Goal: Obtain resource: Download file/media

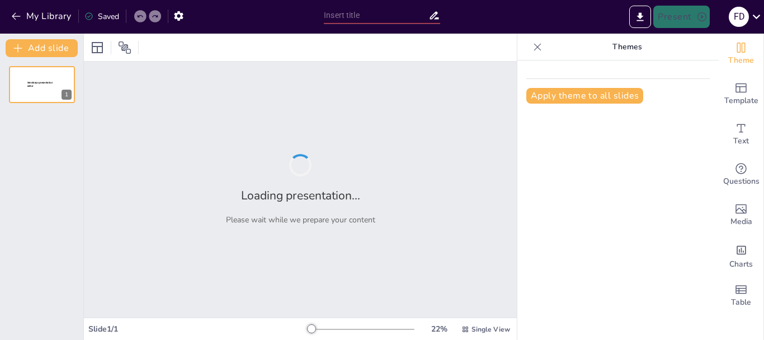
type input "Fortaleciendo el Aprendizaje: Resultados del Examen Diagnóstico de Matemáticas …"
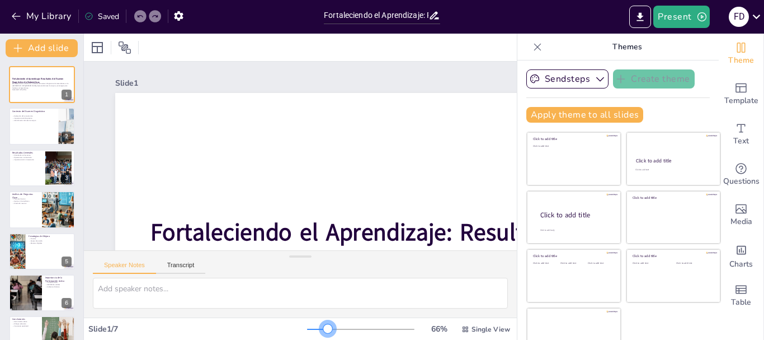
drag, startPoint x: 296, startPoint y: 328, endPoint x: 320, endPoint y: 330, distance: 24.1
click at [320, 330] on div at bounding box center [360, 329] width 107 height 9
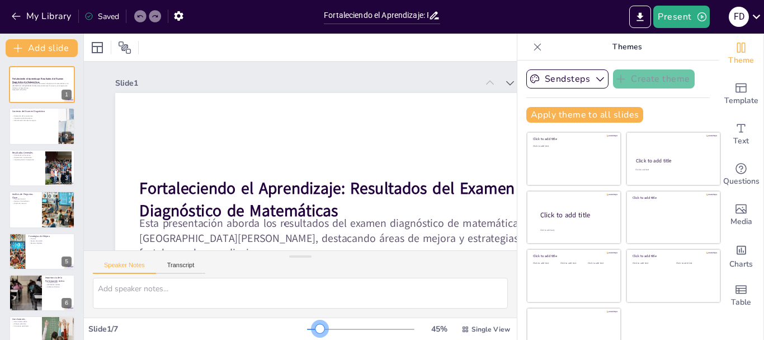
drag, startPoint x: 321, startPoint y: 328, endPoint x: 304, endPoint y: 332, distance: 16.8
click at [316, 332] on div at bounding box center [320, 328] width 9 height 9
click at [474, 330] on span "Single View" at bounding box center [491, 329] width 39 height 9
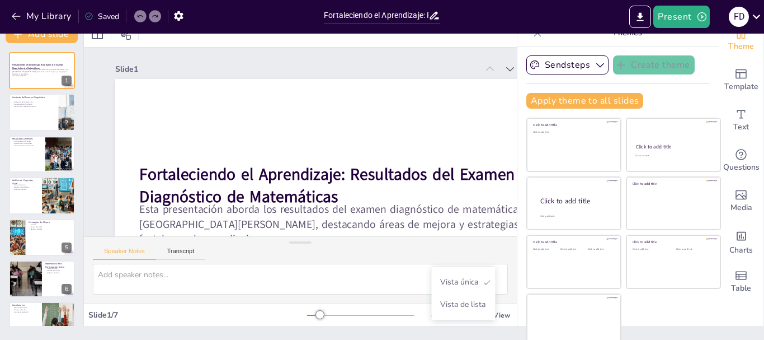
scroll to position [21, 0]
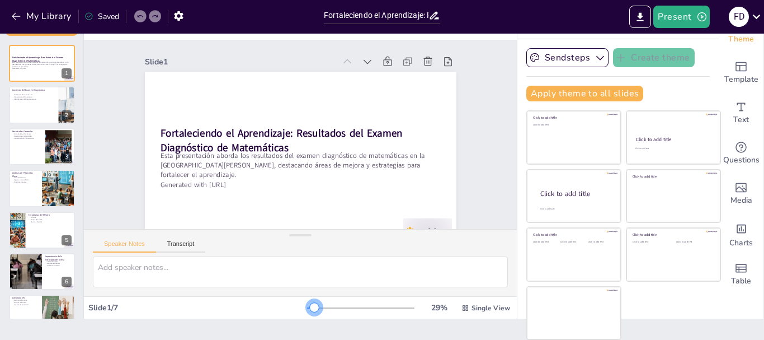
drag, startPoint x: 305, startPoint y: 306, endPoint x: 298, endPoint y: 306, distance: 6.7
click at [310, 306] on div at bounding box center [314, 307] width 9 height 9
click at [46, 102] on button at bounding box center [49, 96] width 13 height 13
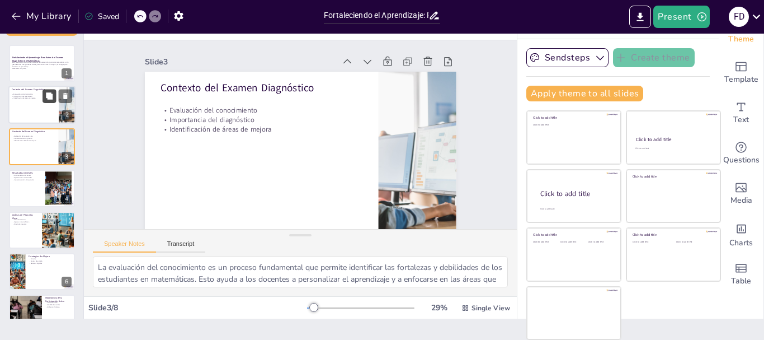
scroll to position [25, 0]
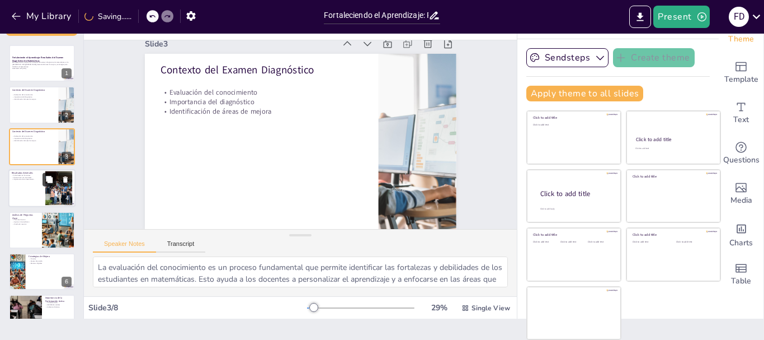
click at [45, 169] on div "Resultados Generales Dificultades en fracciones Operaciones con decimales Impor…" at bounding box center [41, 169] width 67 height 0
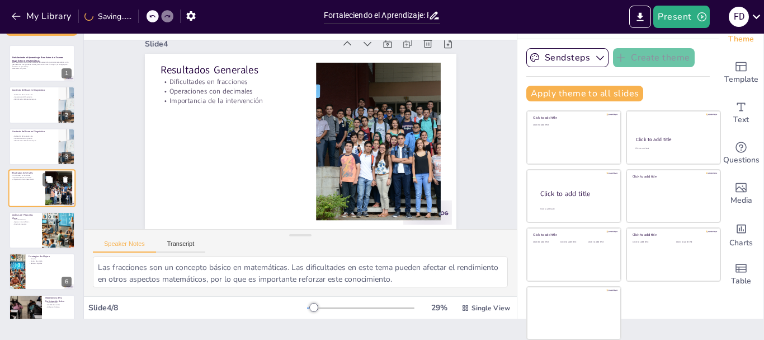
scroll to position [0, 0]
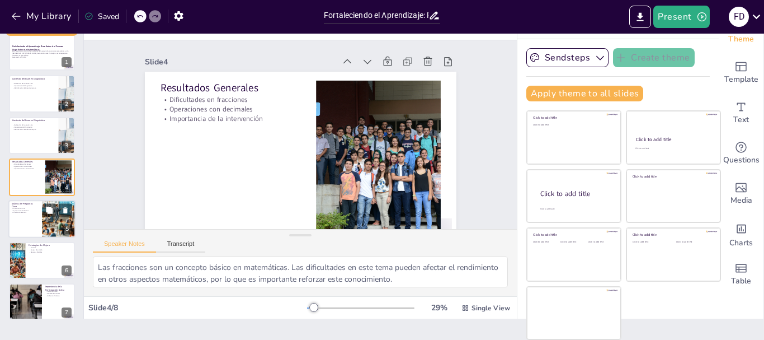
click at [30, 219] on div at bounding box center [41, 219] width 67 height 38
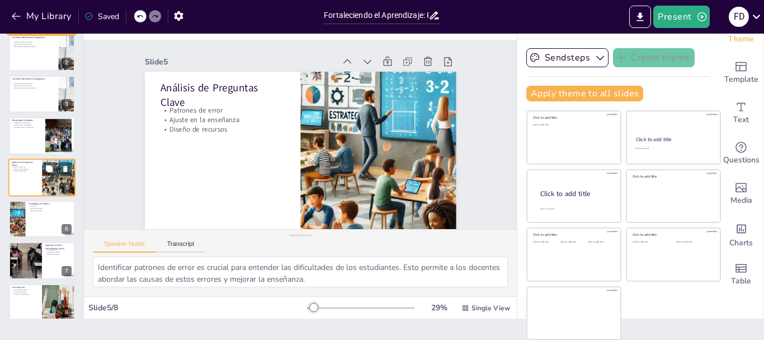
scroll to position [64, 0]
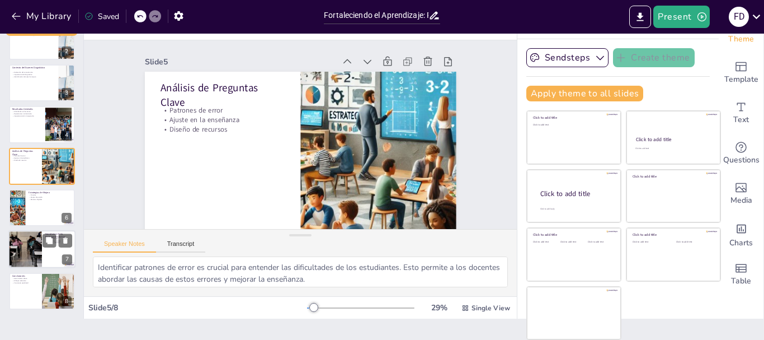
click at [33, 238] on div at bounding box center [25, 250] width 67 height 38
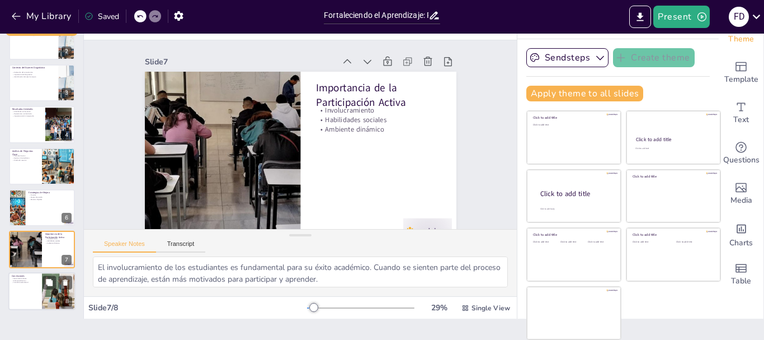
click at [34, 277] on p "Herramienta valiosa" at bounding box center [25, 278] width 27 height 2
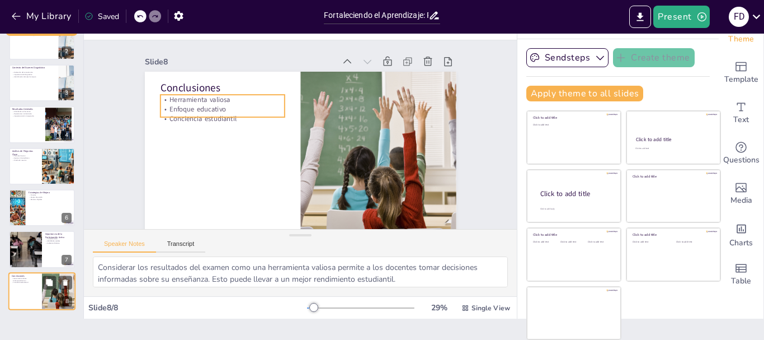
scroll to position [25, 0]
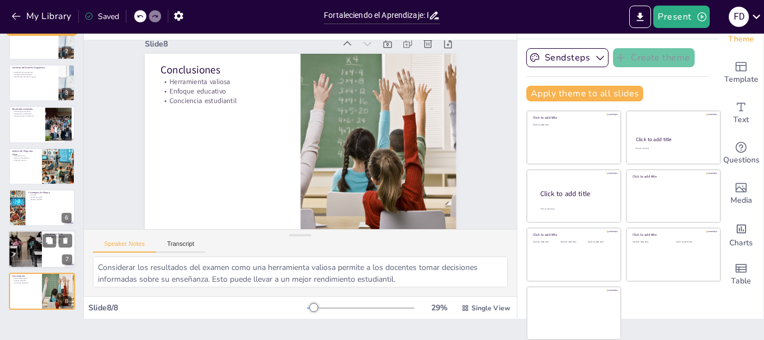
click at [36, 248] on div at bounding box center [25, 250] width 67 height 38
type textarea "El involucramiento de los estudiantes es fundamental para su éxito académico. C…"
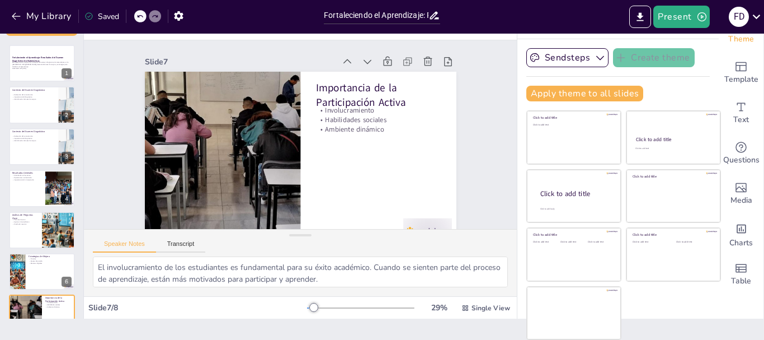
scroll to position [0, 0]
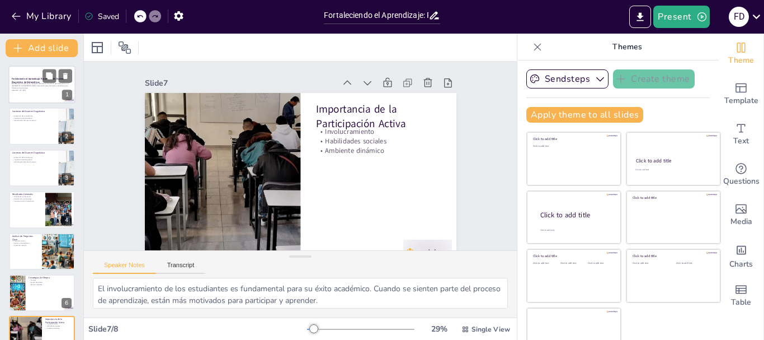
click at [50, 93] on div at bounding box center [41, 84] width 67 height 38
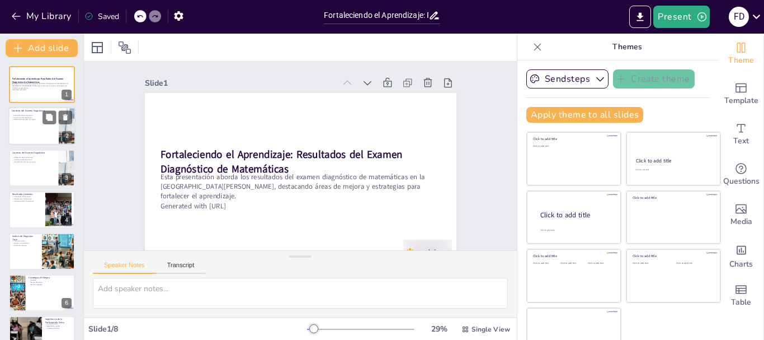
click at [52, 136] on div at bounding box center [41, 126] width 67 height 38
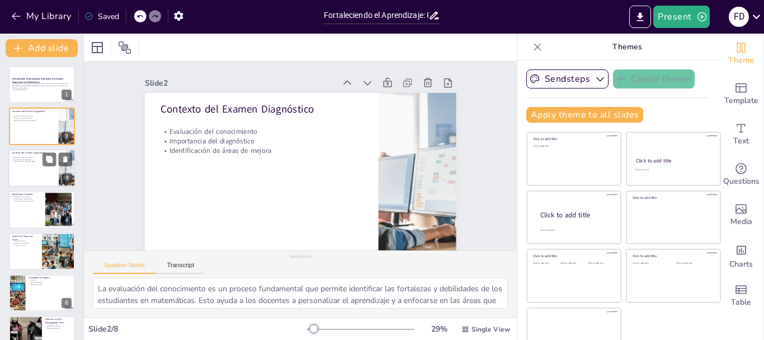
click at [38, 135] on div at bounding box center [42, 125] width 66 height 37
click at [43, 184] on div at bounding box center [41, 168] width 67 height 38
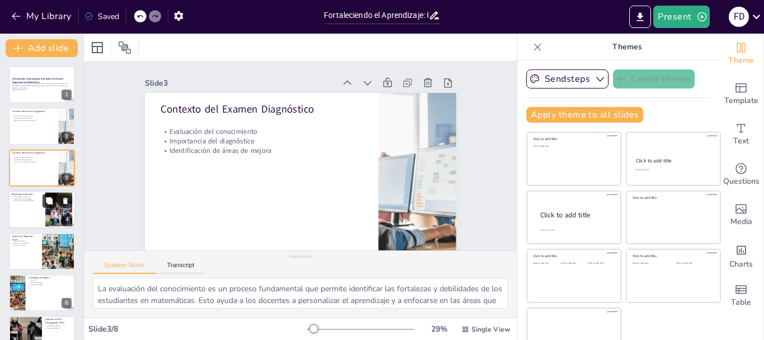
click at [43, 198] on button at bounding box center [49, 200] width 13 height 13
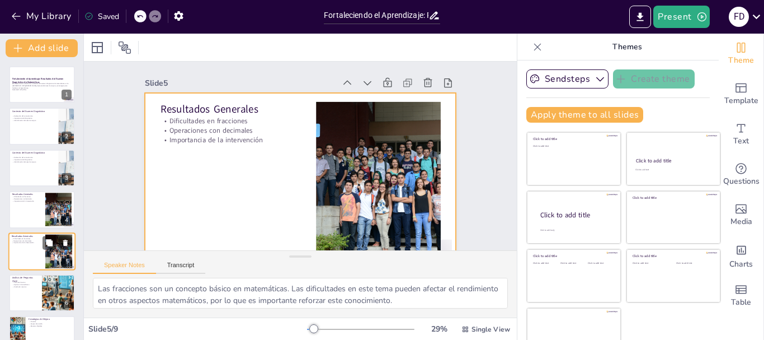
scroll to position [25, 0]
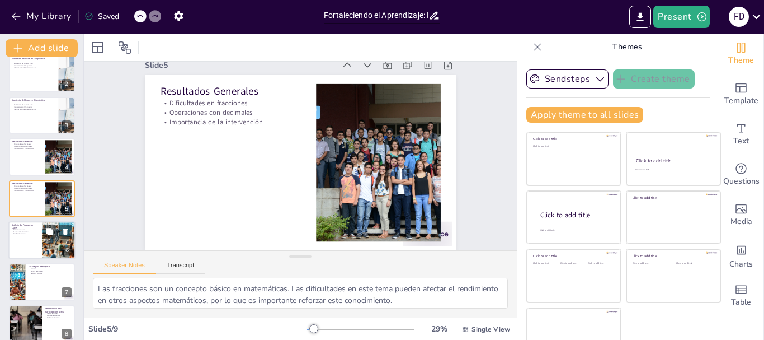
click at [30, 225] on p "Análisis de Preguntas Clave" at bounding box center [25, 226] width 27 height 6
type textarea "Identificar patrones de error es crucial para entender las dificultades de los …"
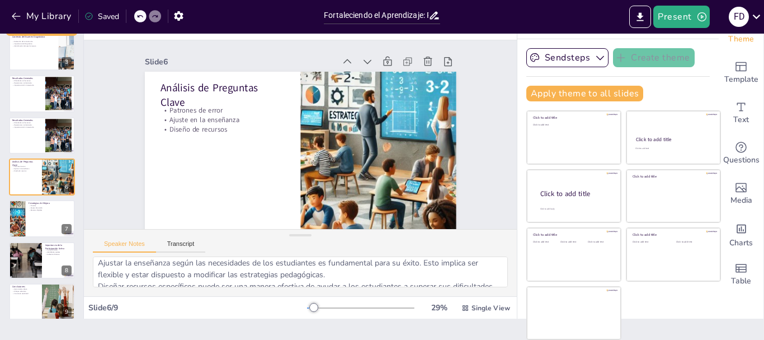
scroll to position [50, 0]
click at [472, 307] on span "Single View" at bounding box center [491, 307] width 39 height 9
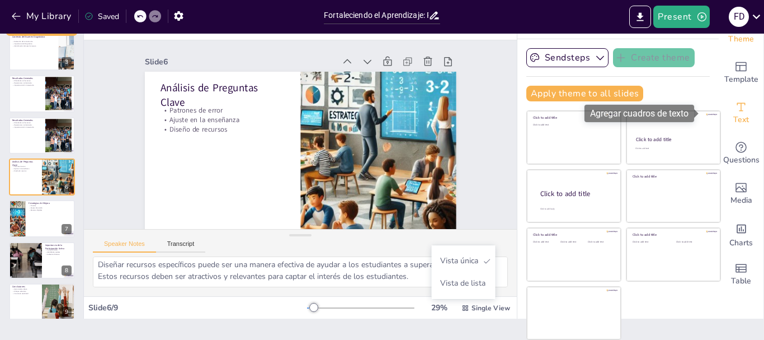
click at [734, 109] on div "Text" at bounding box center [741, 113] width 45 height 40
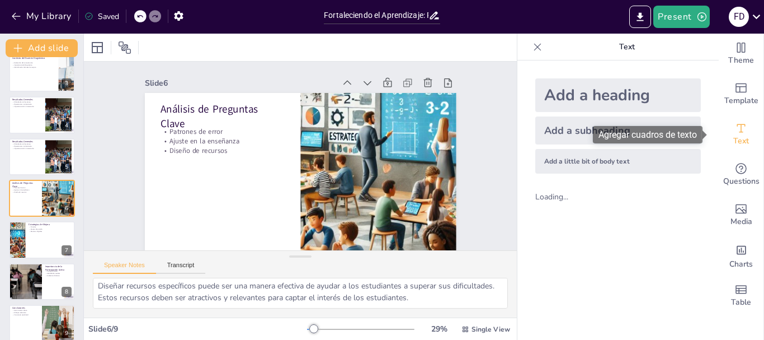
scroll to position [0, 0]
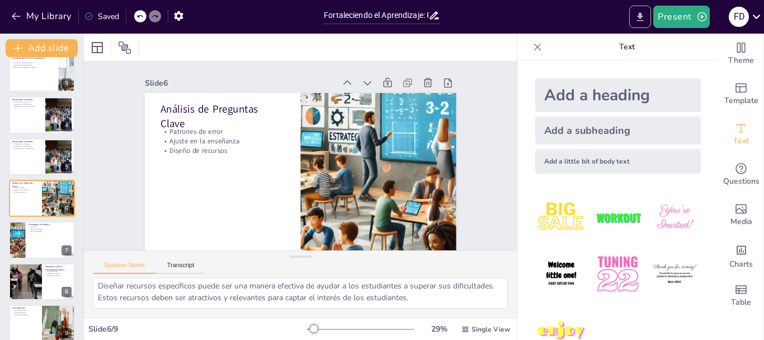
click at [640, 12] on icon "Export to PowerPoint" at bounding box center [641, 17] width 12 height 12
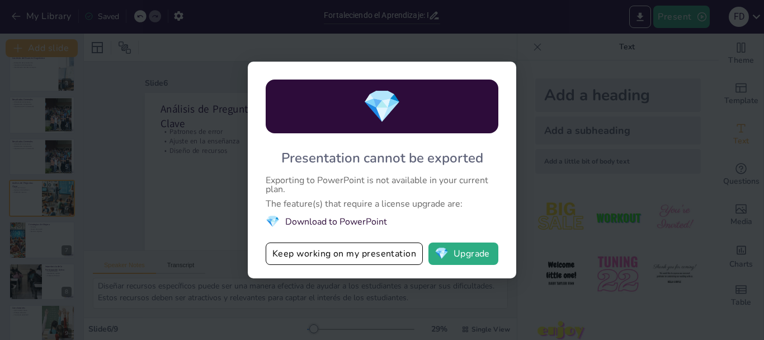
click at [342, 218] on li "💎 Download to PowerPoint" at bounding box center [382, 221] width 233 height 15
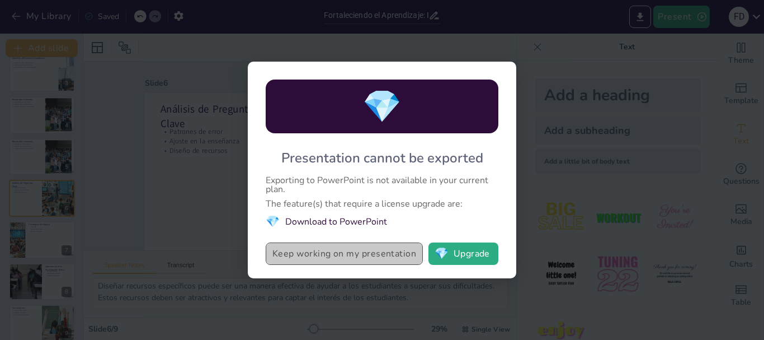
click at [327, 256] on button "Keep working on my presentation" at bounding box center [344, 253] width 157 height 22
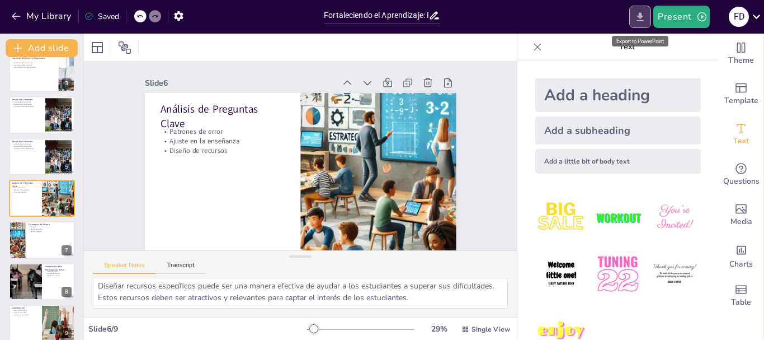
click at [646, 16] on icon "Export to PowerPoint" at bounding box center [641, 17] width 12 height 12
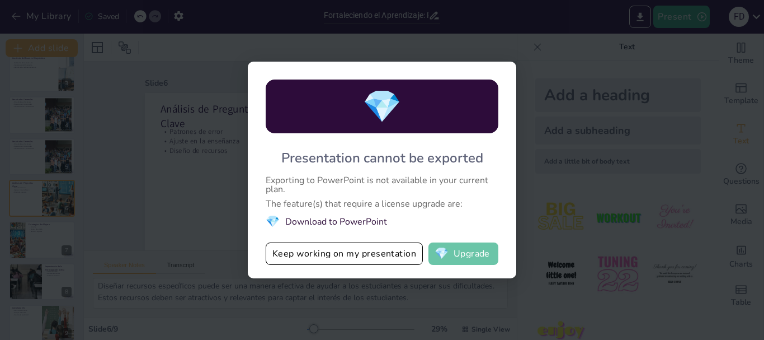
click at [463, 251] on button "💎 Upgrade" at bounding box center [464, 253] width 70 height 22
